Goal: Register for event/course

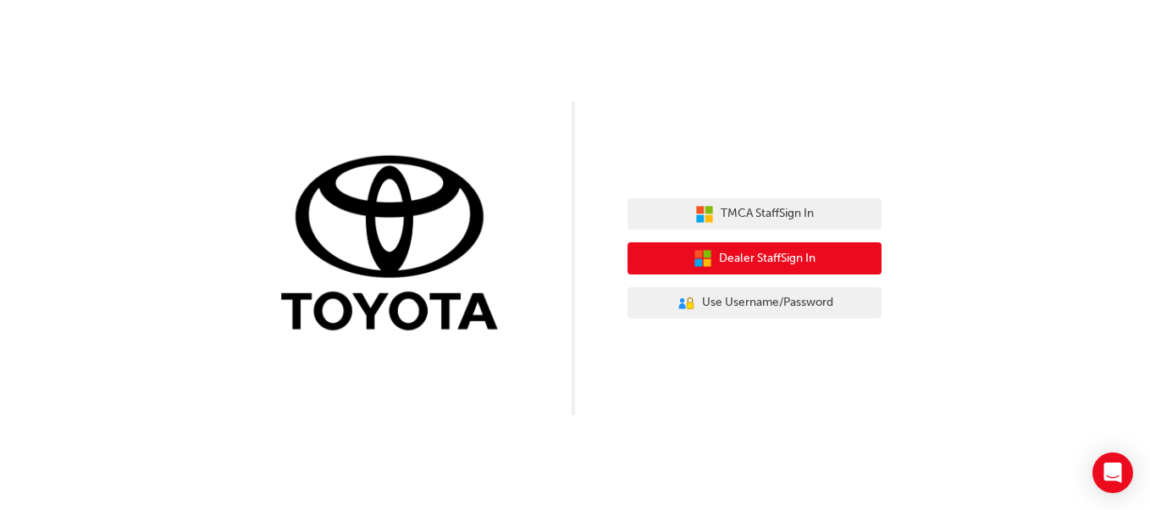
click at [812, 251] on span "Dealer Staff Sign In" at bounding box center [767, 258] width 97 height 19
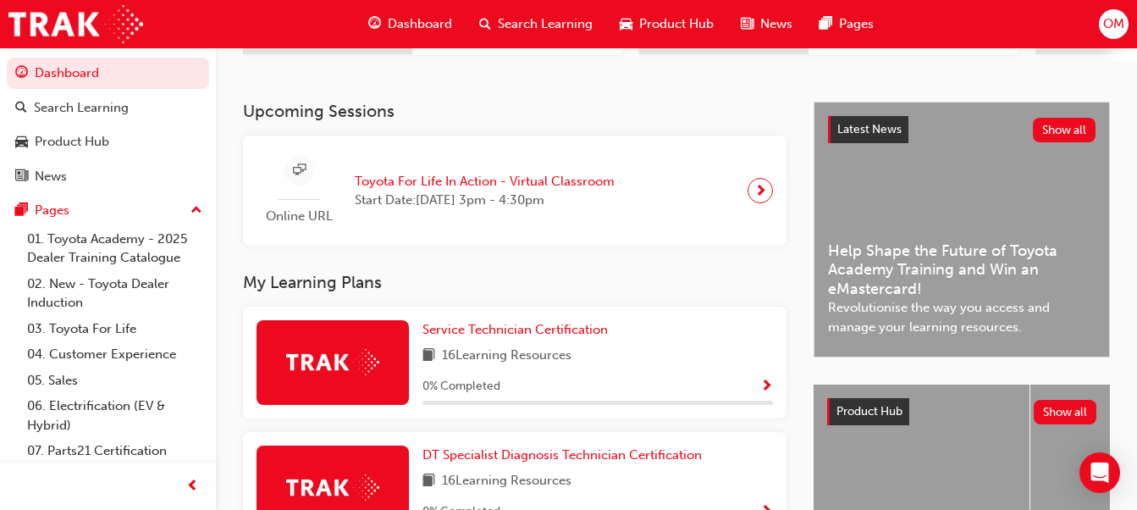
scroll to position [339, 0]
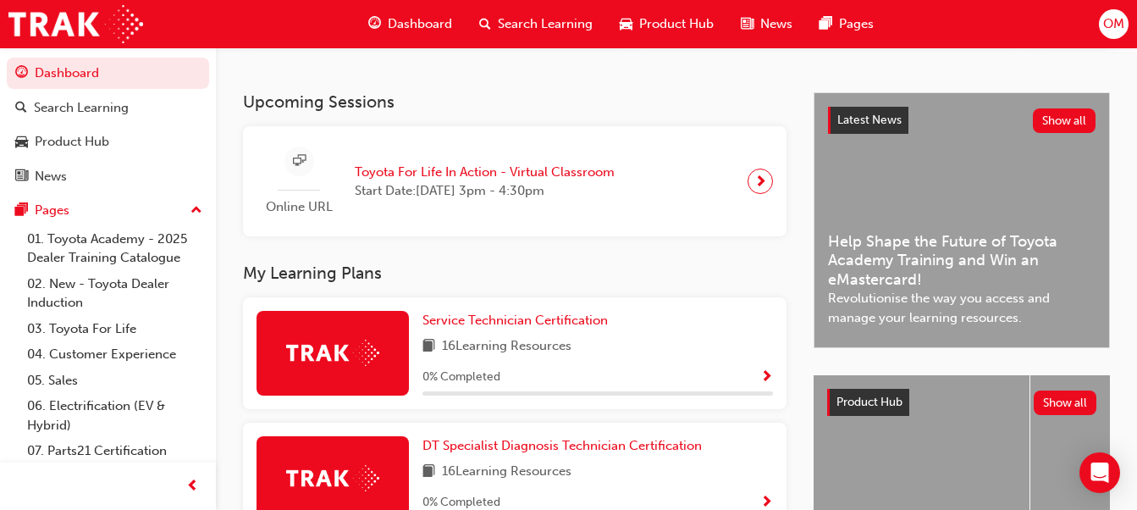
click at [561, 176] on span "Toyota For Life In Action - Virtual Classroom" at bounding box center [485, 172] width 260 height 19
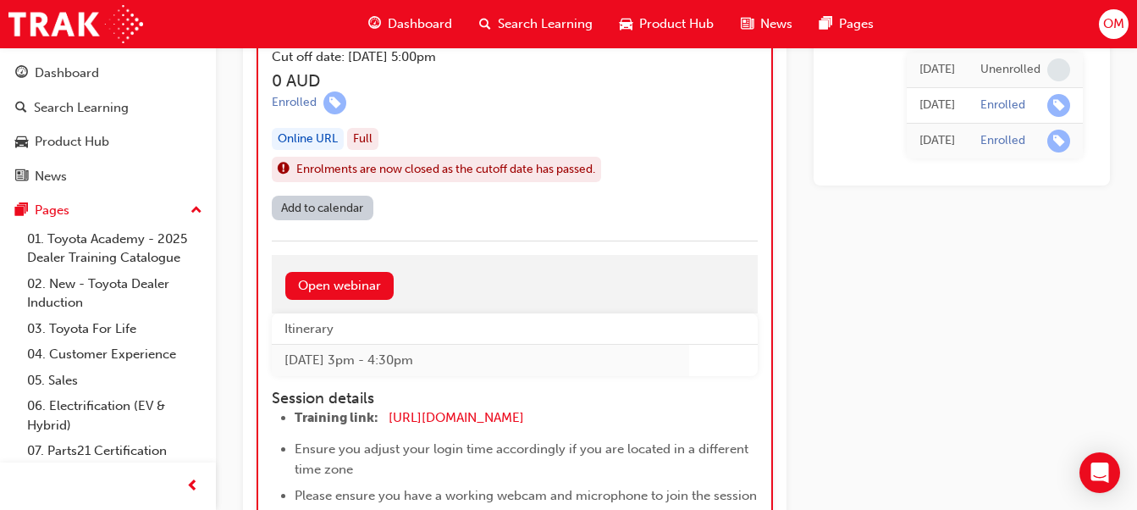
scroll to position [1854, 0]
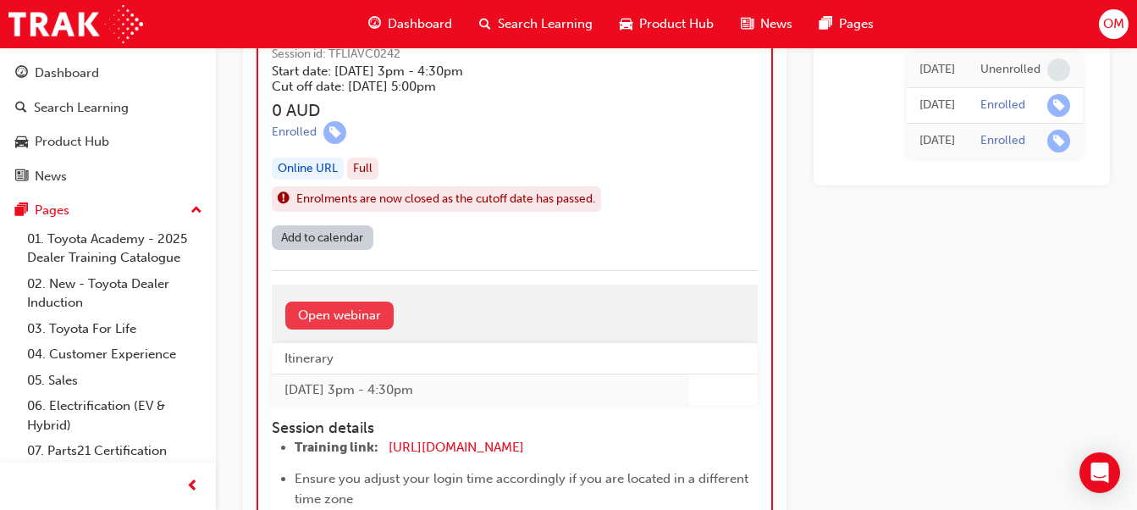
click at [372, 322] on link "Open webinar" at bounding box center [339, 315] width 108 height 28
